Goal: Information Seeking & Learning: Learn about a topic

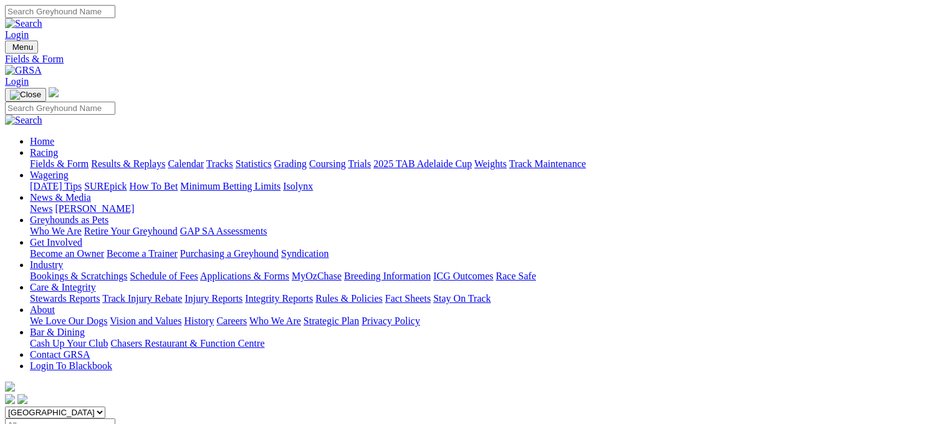
click at [233, 158] on link "Tracks" at bounding box center [219, 163] width 27 height 11
click at [272, 158] on link "Statistics" at bounding box center [253, 163] width 36 height 11
click at [132, 406] on select "Angle Park Gawler [GEOGRAPHIC_DATA] [PERSON_NAME][GEOGRAPHIC_DATA] [US_STATE] G…" at bounding box center [68, 412] width 127 height 12
click at [58, 147] on link "Racing" at bounding box center [44, 152] width 28 height 11
click at [59, 158] on link "Fields & Form" at bounding box center [59, 163] width 59 height 11
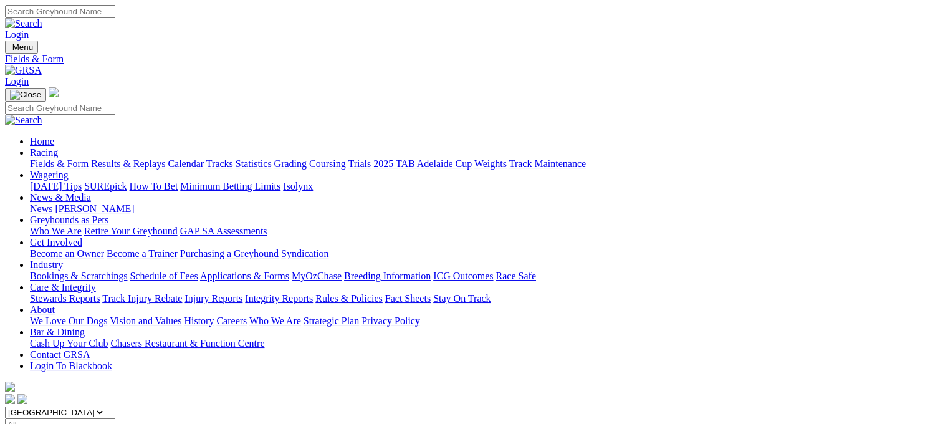
click at [105, 406] on select "South Australia New South Wales Northern Territory Queensland Tasmania Victoria…" at bounding box center [55, 412] width 100 height 12
select select "VIC"
click at [83, 406] on select "South Australia New South Wales Northern Territory Queensland Tasmania Victoria…" at bounding box center [55, 412] width 100 height 12
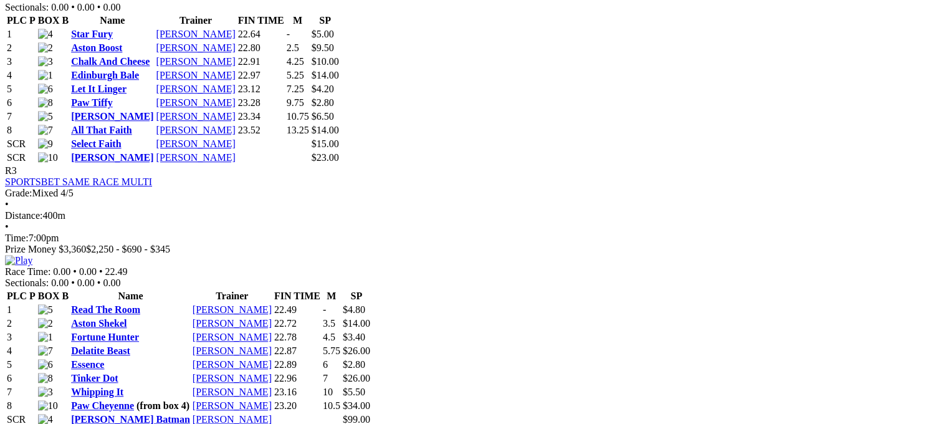
scroll to position [1024, 0]
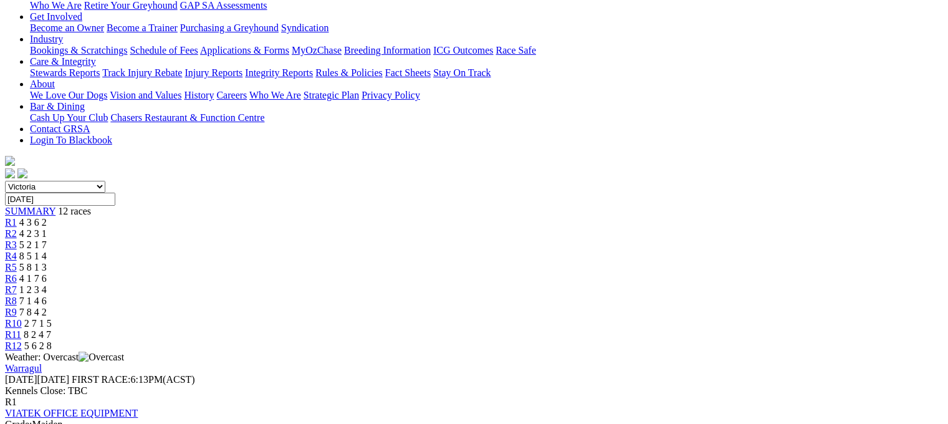
scroll to position [182, 0]
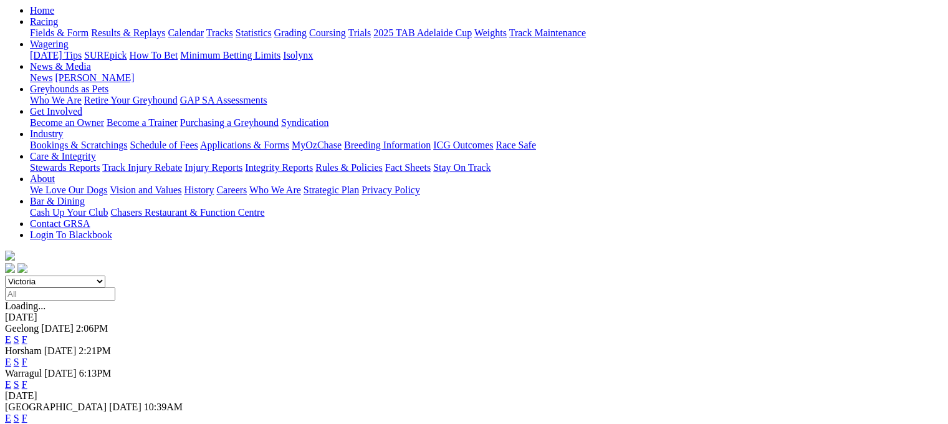
scroll to position [118, 0]
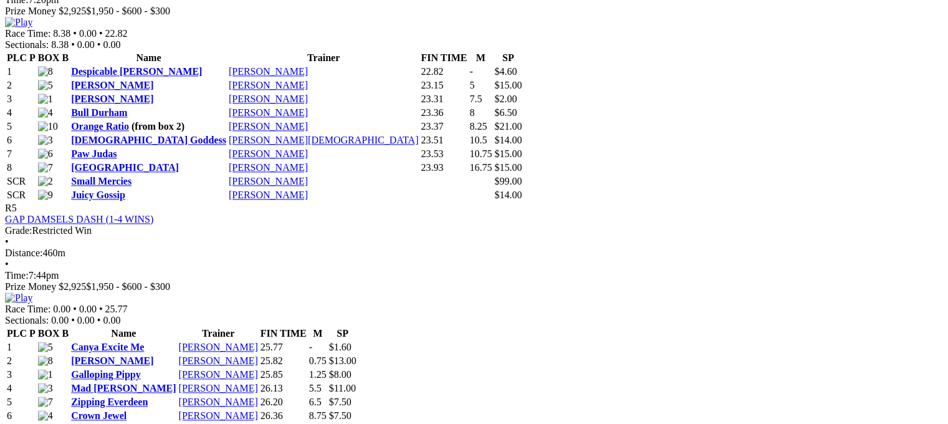
scroll to position [1493, 0]
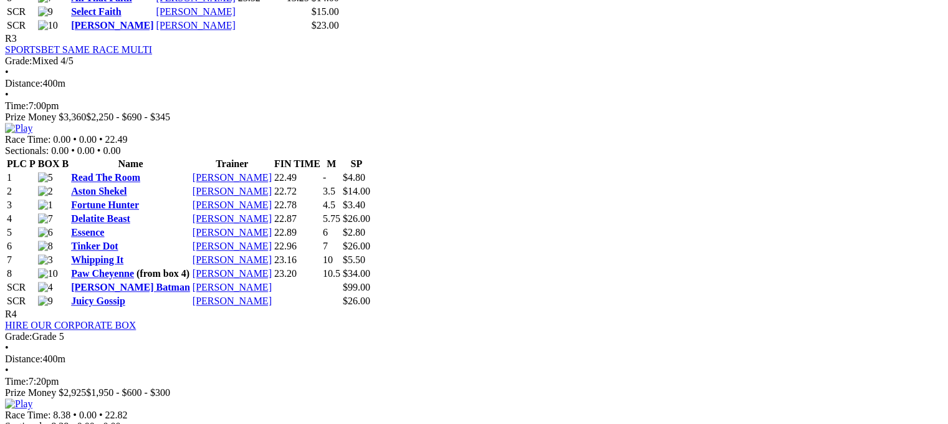
scroll to position [1136, 0]
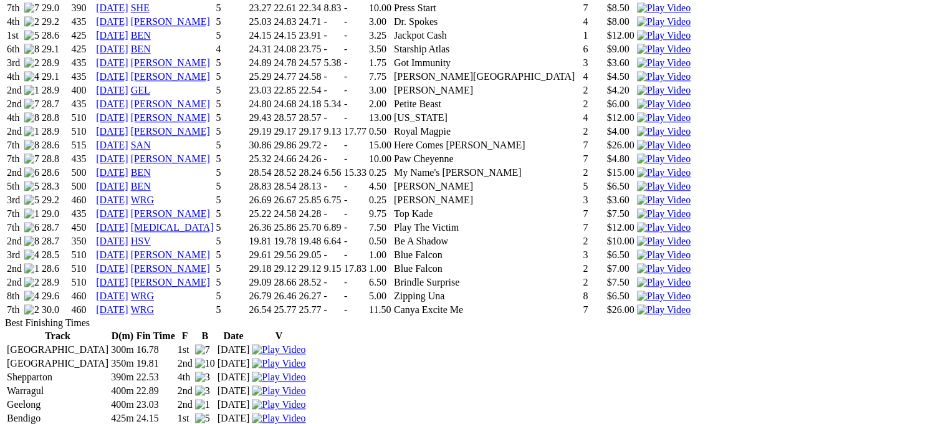
scroll to position [1371, 0]
